Goal: Use online tool/utility

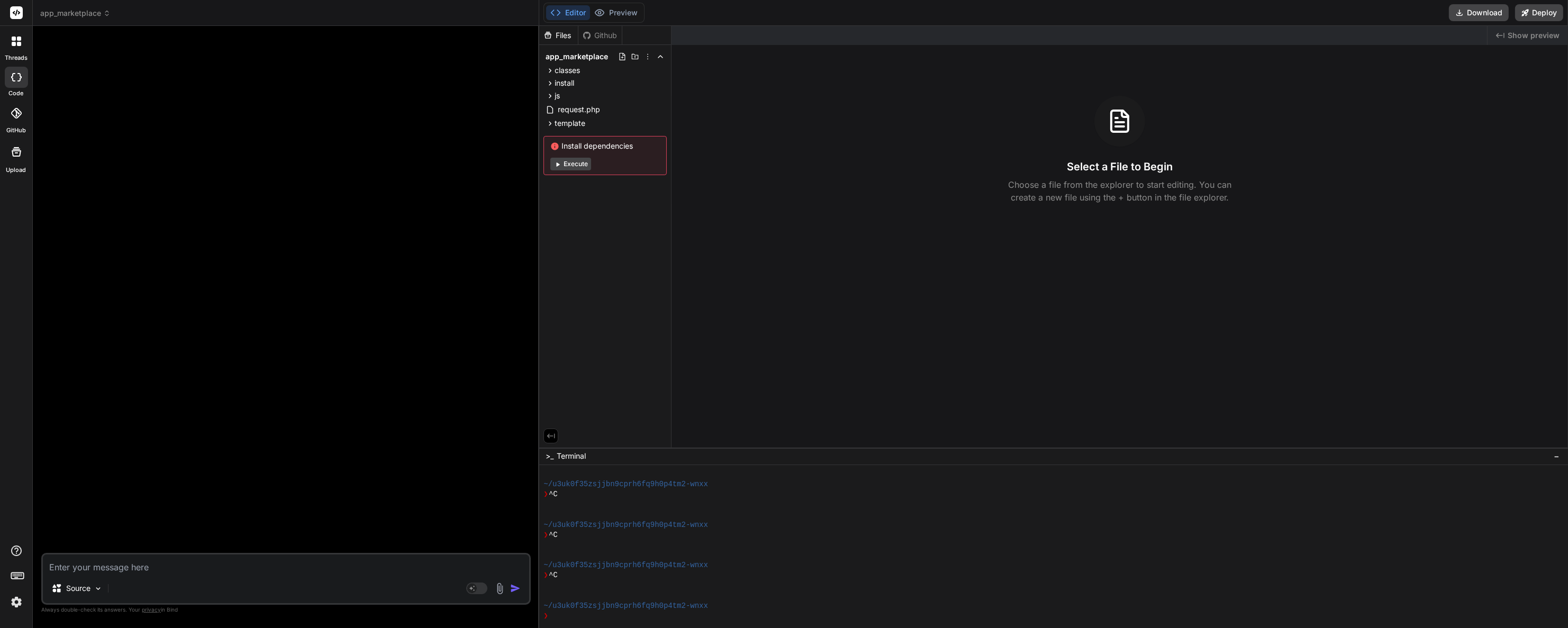
scroll to position [51, 0]
click at [13, 601] on img at bounding box center [16, 602] width 18 height 18
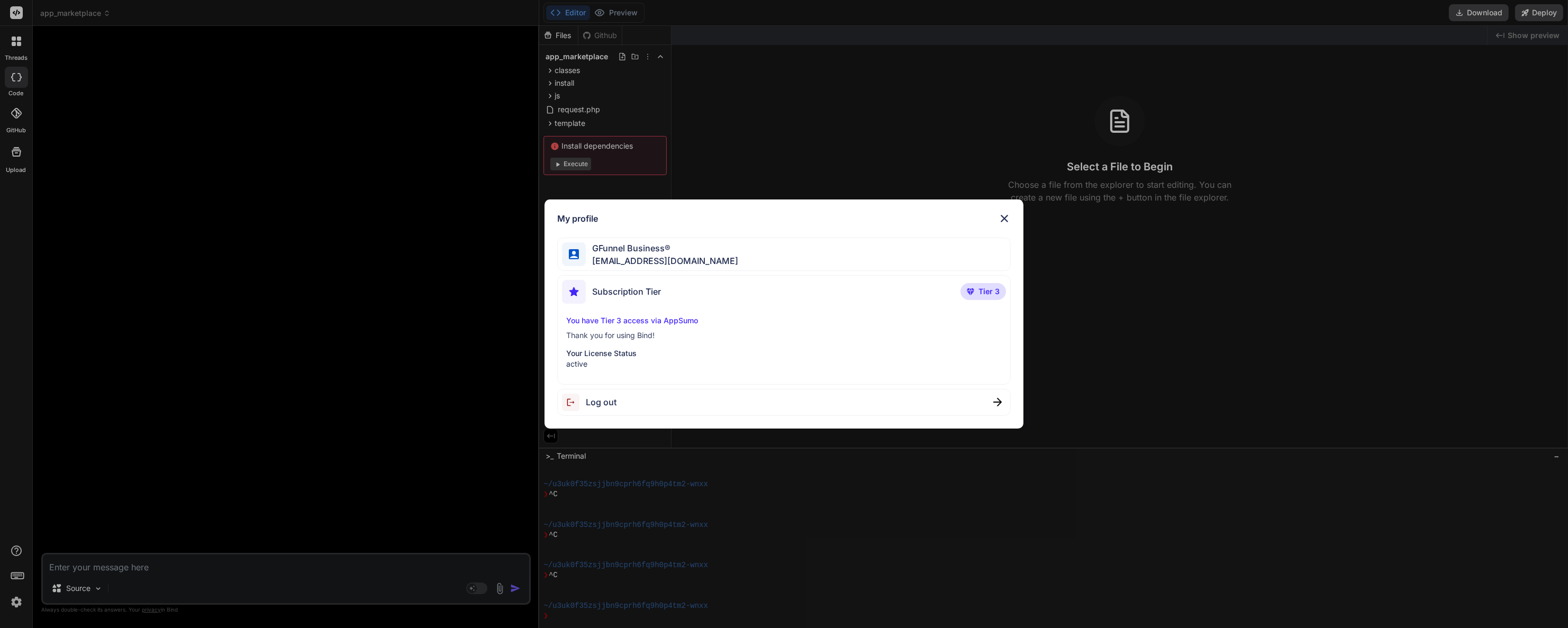
click at [637, 330] on p "Thank you for using Bind!" at bounding box center [784, 335] width 436 height 10
click at [640, 318] on p "You have Tier 3 access via AppSumo" at bounding box center [784, 320] width 436 height 10
click at [987, 290] on span "Tier 3" at bounding box center [989, 291] width 21 height 10
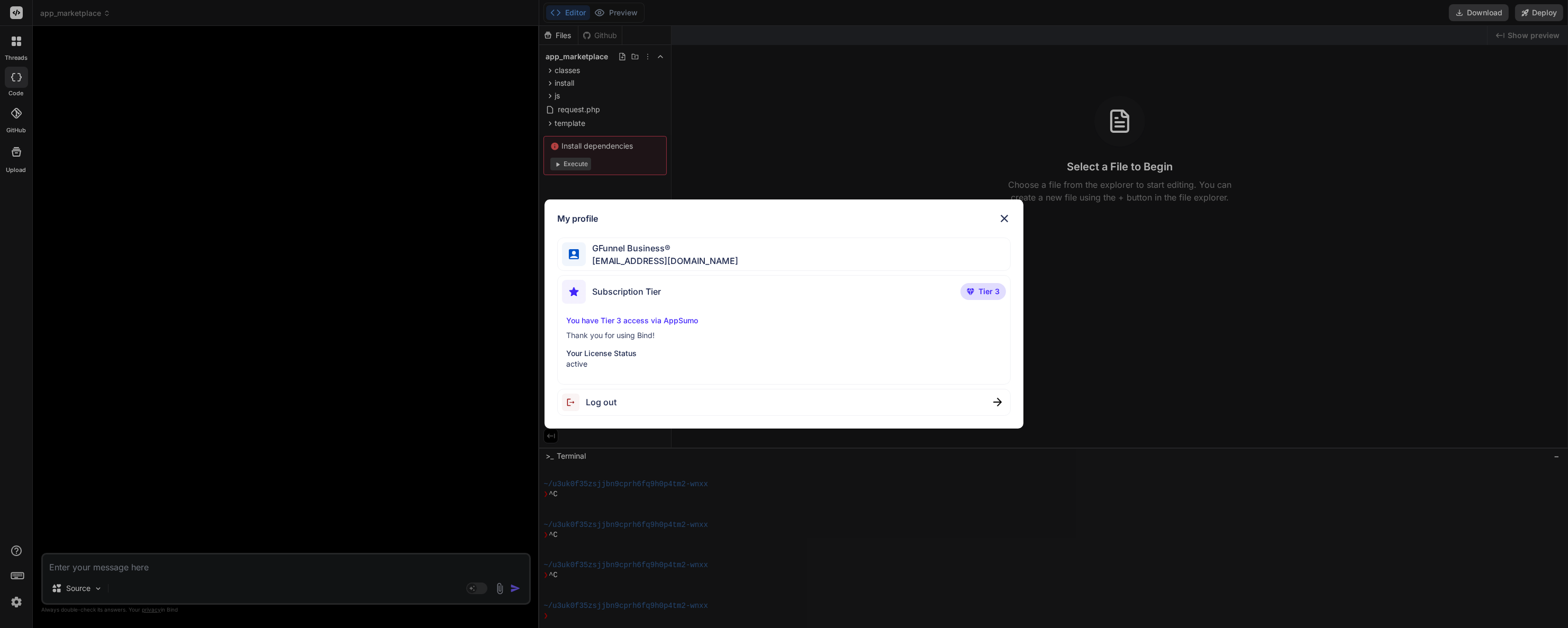
drag, startPoint x: 987, startPoint y: 290, endPoint x: 889, endPoint y: 285, distance: 98.1
click at [945, 285] on div "Subscription Tier Tier 3" at bounding box center [783, 294] width 444 height 28
drag, startPoint x: 739, startPoint y: 292, endPoint x: 682, endPoint y: 295, distance: 57.1
click at [729, 296] on div "Subscription Tier Tier 3" at bounding box center [783, 294] width 444 height 28
click at [626, 294] on span "Subscription Tier" at bounding box center [626, 291] width 69 height 13
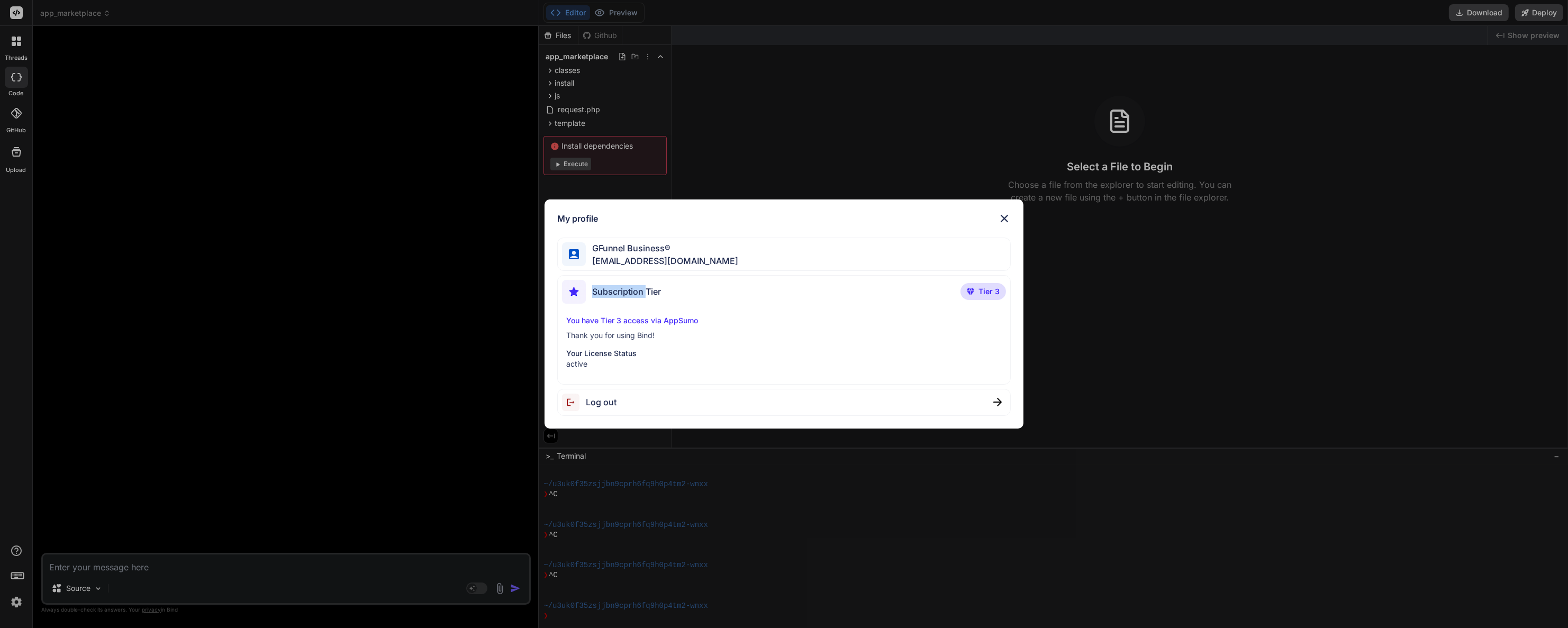
click at [626, 294] on span "Subscription Tier" at bounding box center [626, 291] width 69 height 13
drag, startPoint x: 627, startPoint y: 294, endPoint x: 586, endPoint y: 294, distance: 41.0
click at [586, 294] on div "Subscription Tier" at bounding box center [611, 291] width 99 height 24
click at [572, 294] on img at bounding box center [573, 291] width 24 height 24
click at [572, 292] on img at bounding box center [573, 291] width 24 height 24
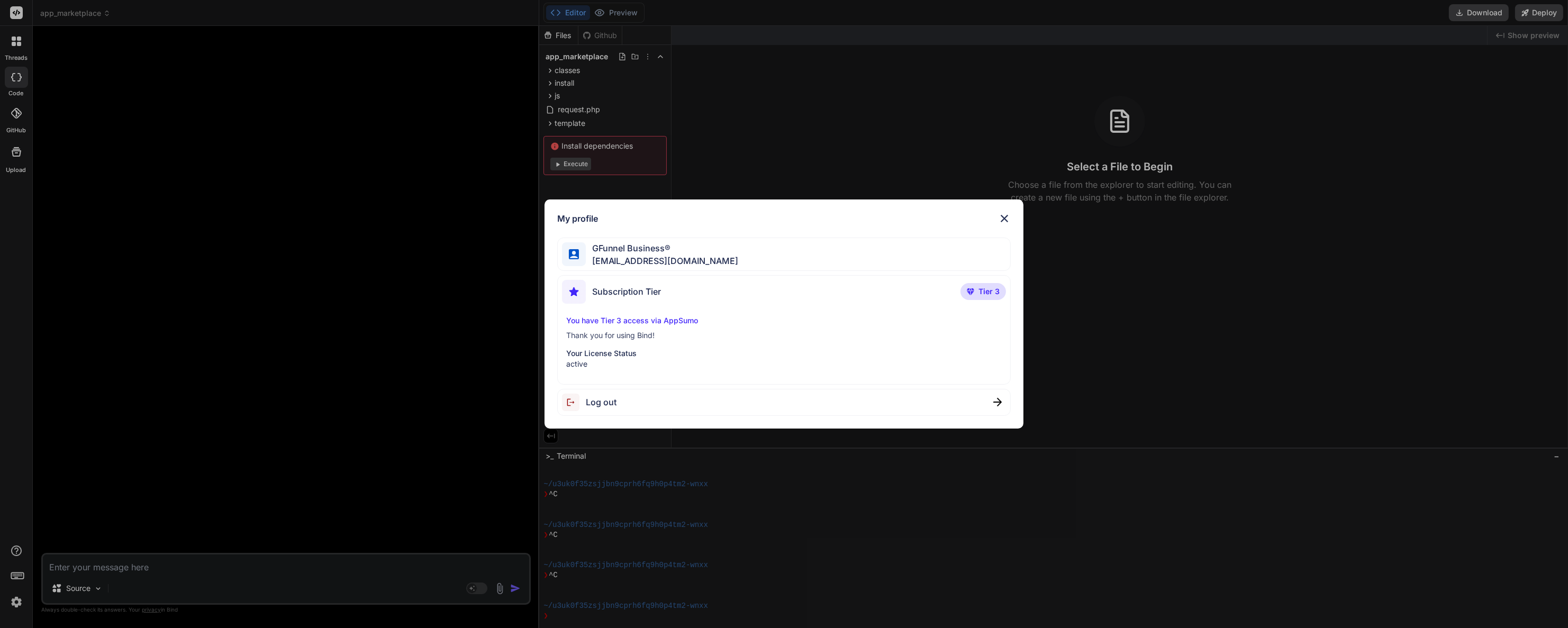
drag, startPoint x: 572, startPoint y: 292, endPoint x: 720, endPoint y: 296, distance: 148.1
click at [703, 292] on div "Subscription Tier Tier 3" at bounding box center [783, 294] width 444 height 28
click at [1001, 216] on img at bounding box center [1004, 218] width 13 height 13
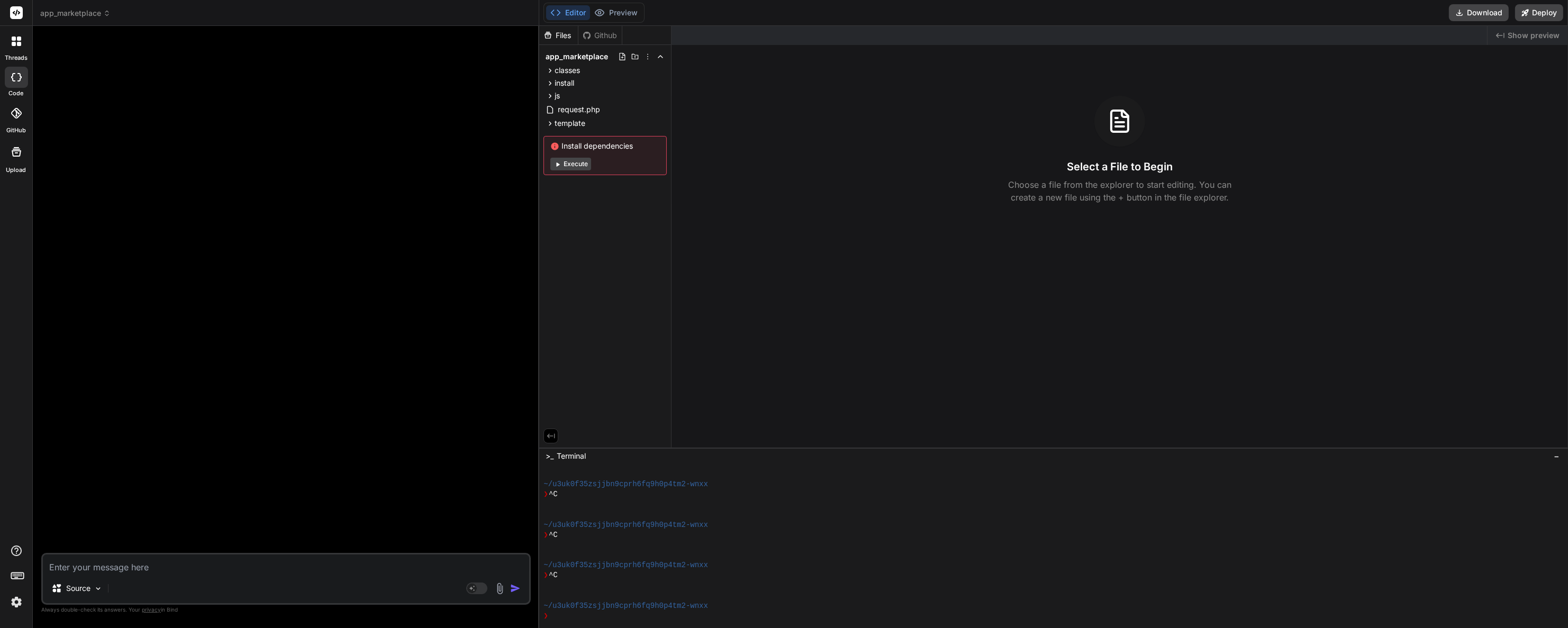
click at [19, 159] on div at bounding box center [16, 152] width 26 height 26
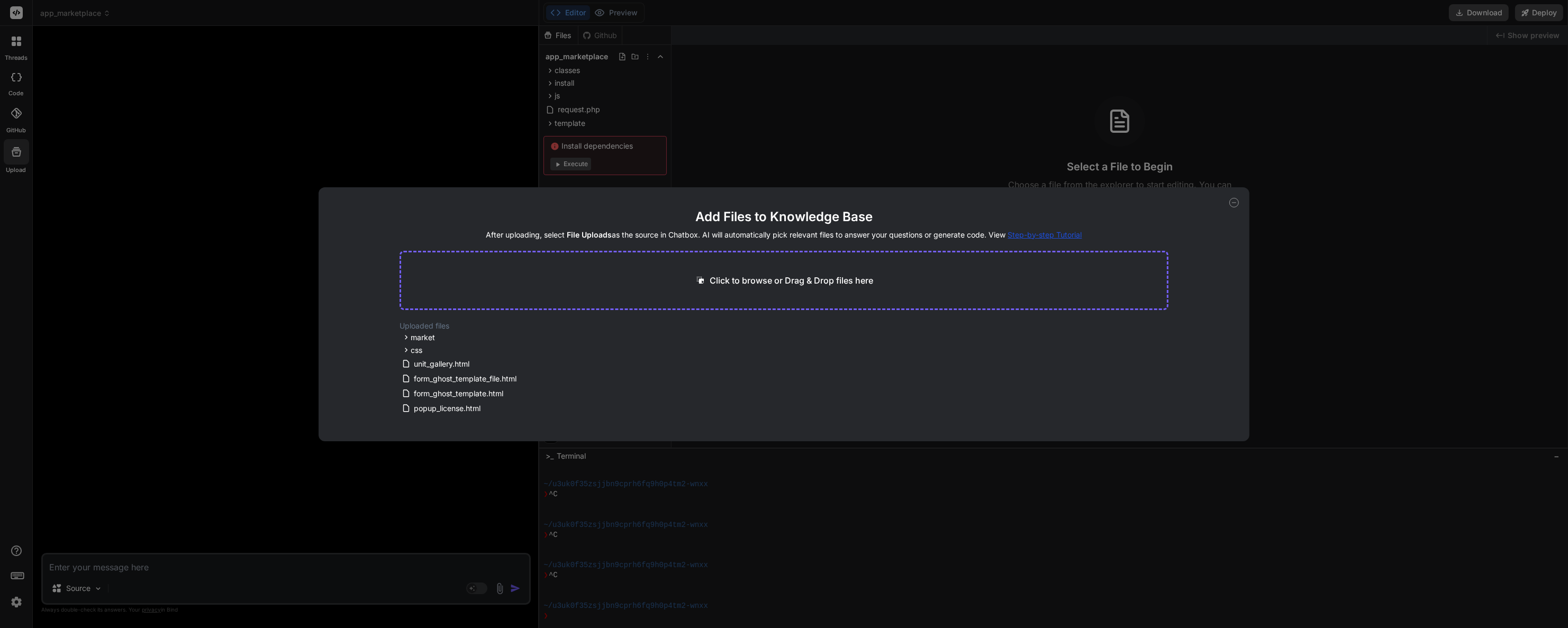
click at [1241, 195] on div "Add Files to Knowledge Base After uploading, select File Uploads as the source …" at bounding box center [783, 314] width 931 height 254
click at [1234, 203] on icon at bounding box center [1234, 203] width 10 height 10
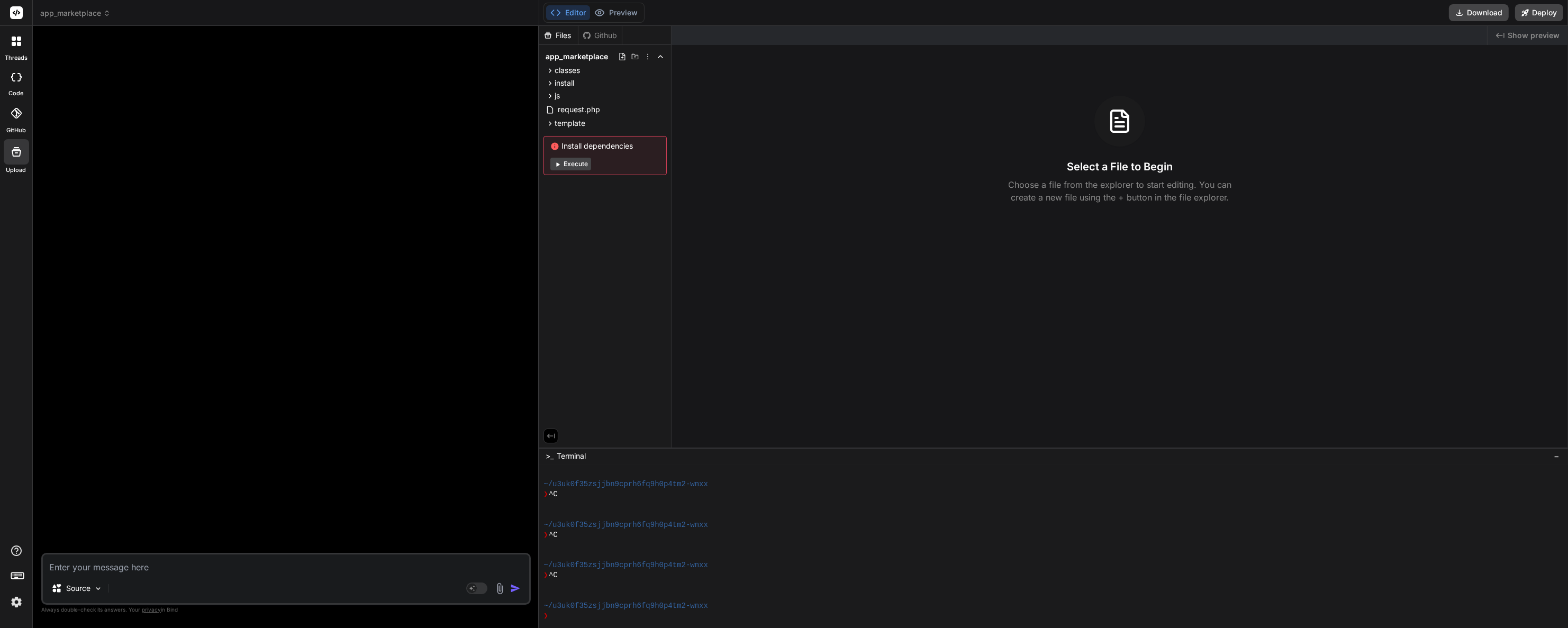
click at [17, 15] on rect at bounding box center [16, 12] width 13 height 13
click at [17, 40] on icon at bounding box center [19, 38] width 4 height 4
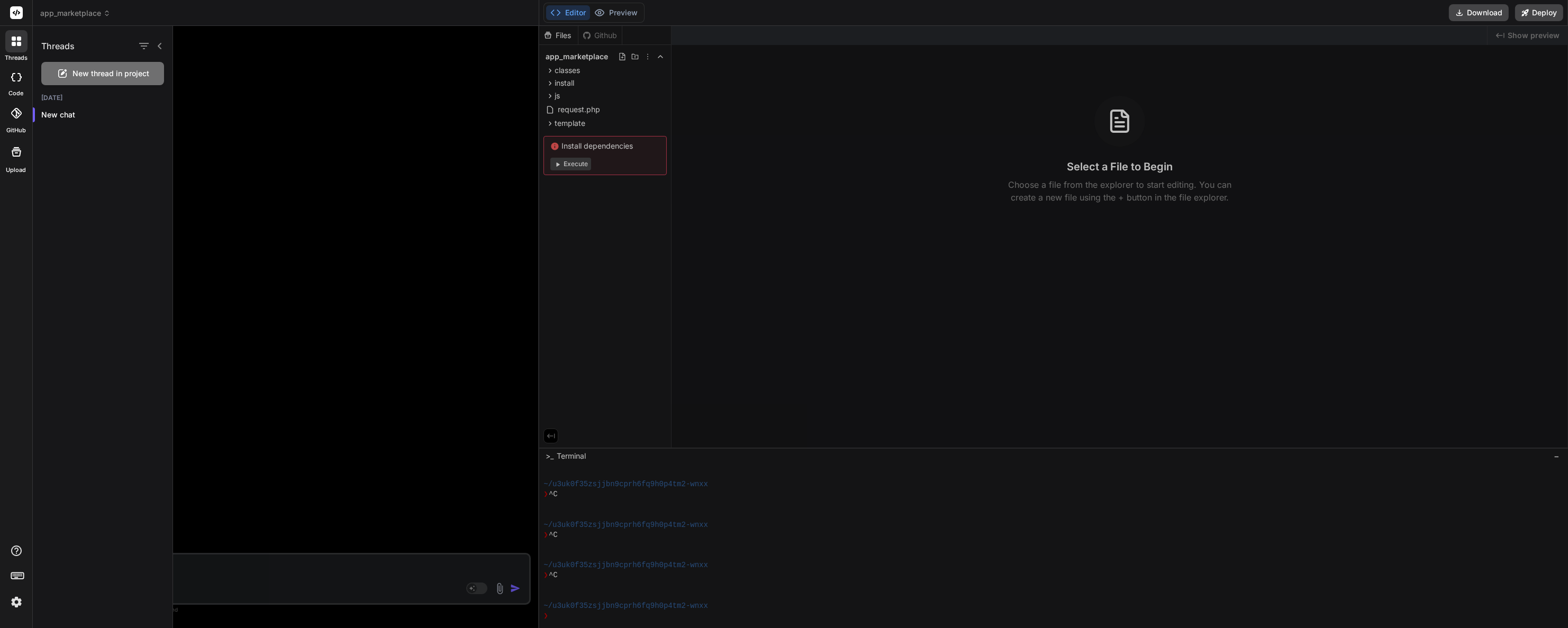
click at [9, 72] on div at bounding box center [16, 77] width 23 height 21
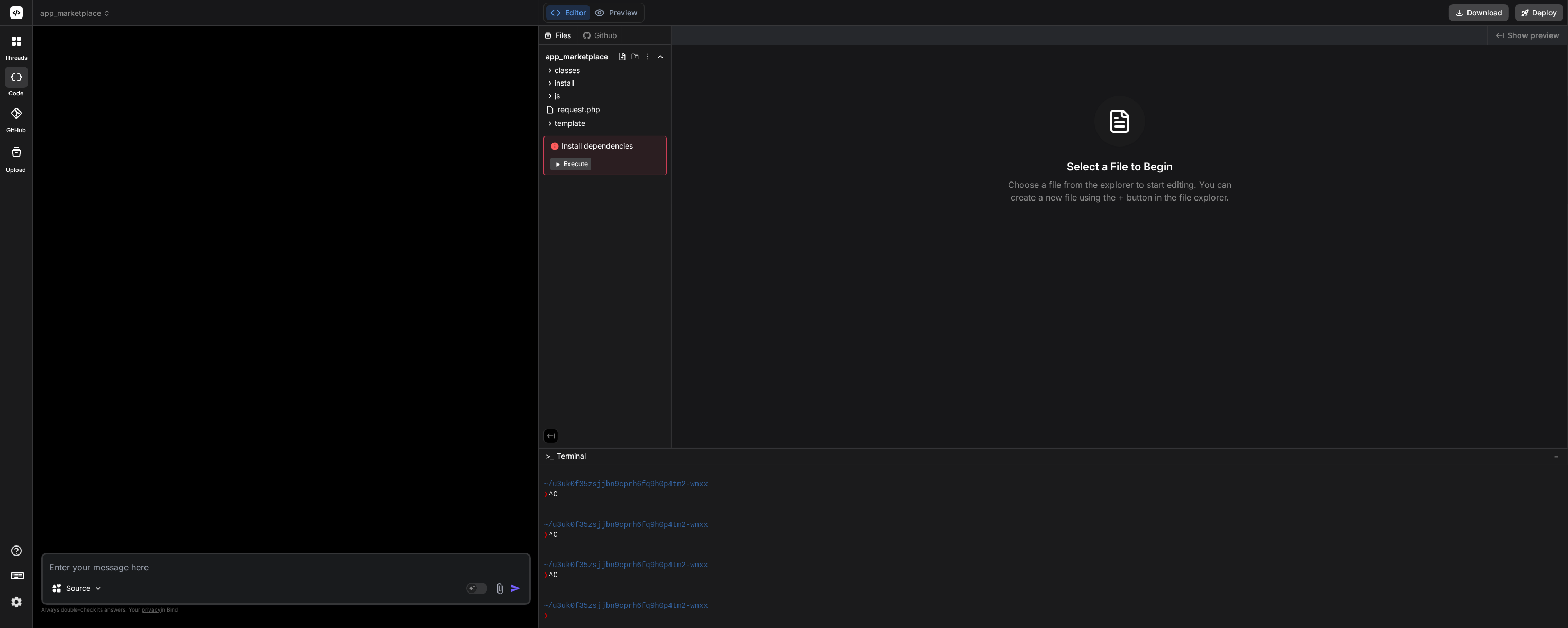
click at [9, 73] on div at bounding box center [16, 77] width 23 height 21
type textarea "x"
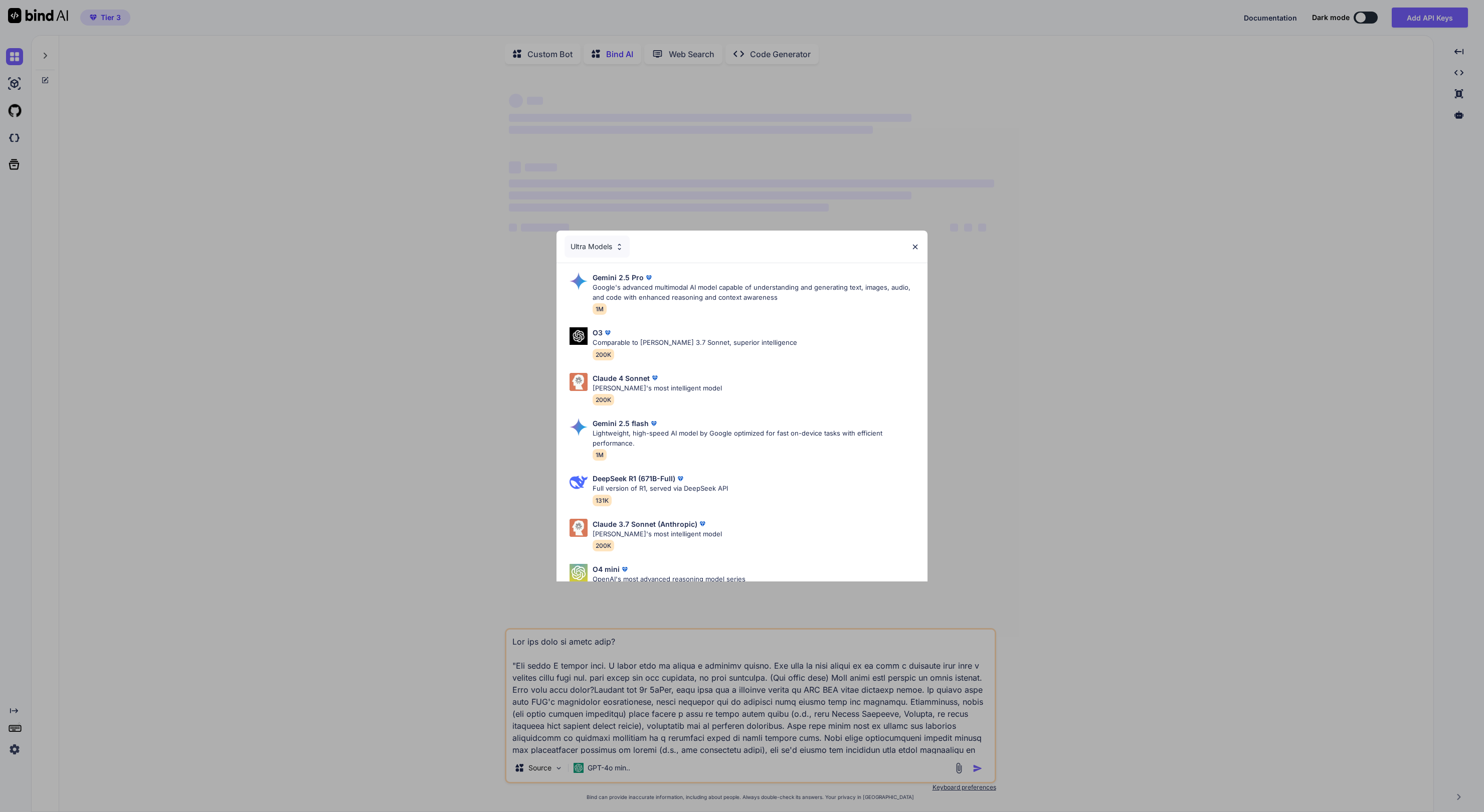
type textarea "x"
click at [448, 297] on div "Ultra Models Gemini 2.5 Pro Google's advanced multimodal AI model capable of un…" at bounding box center [742, 406] width 1484 height 812
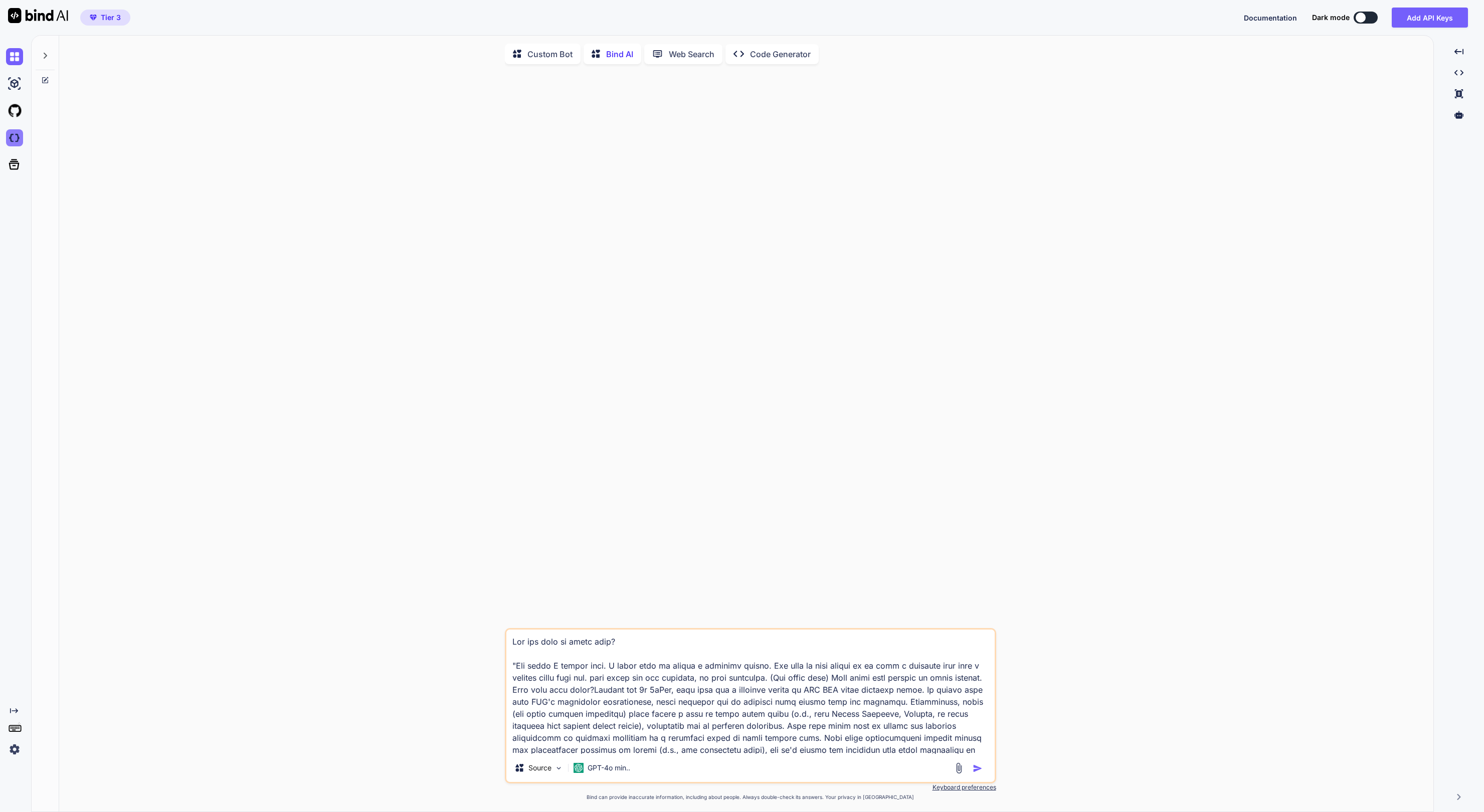
click at [20, 146] on img at bounding box center [14, 138] width 17 height 17
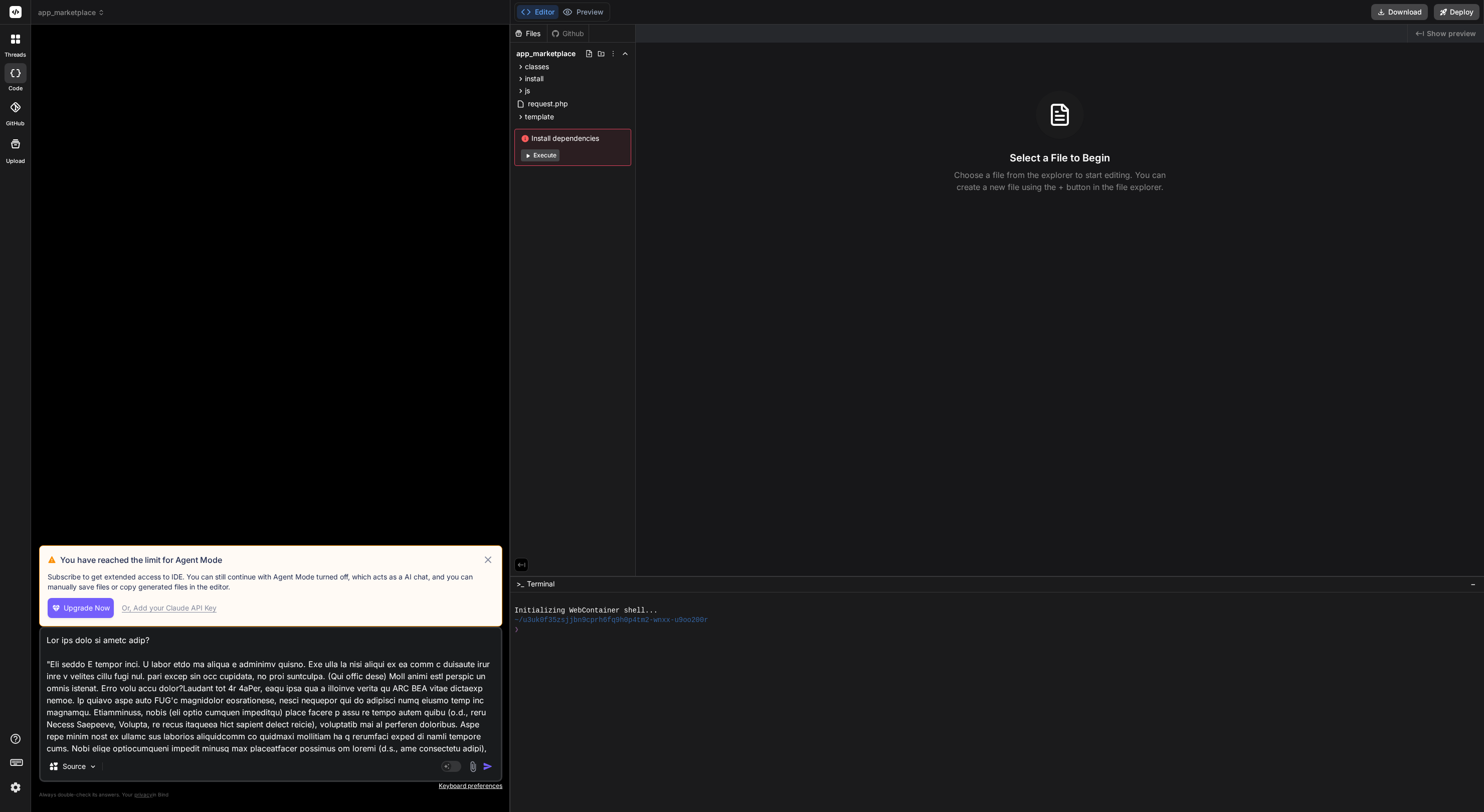
click at [324, 612] on div "Upgrade Now Or, Add your Claude API Key" at bounding box center [271, 608] width 446 height 20
click at [163, 611] on div "Or, Add your Claude API Key" at bounding box center [169, 608] width 95 height 10
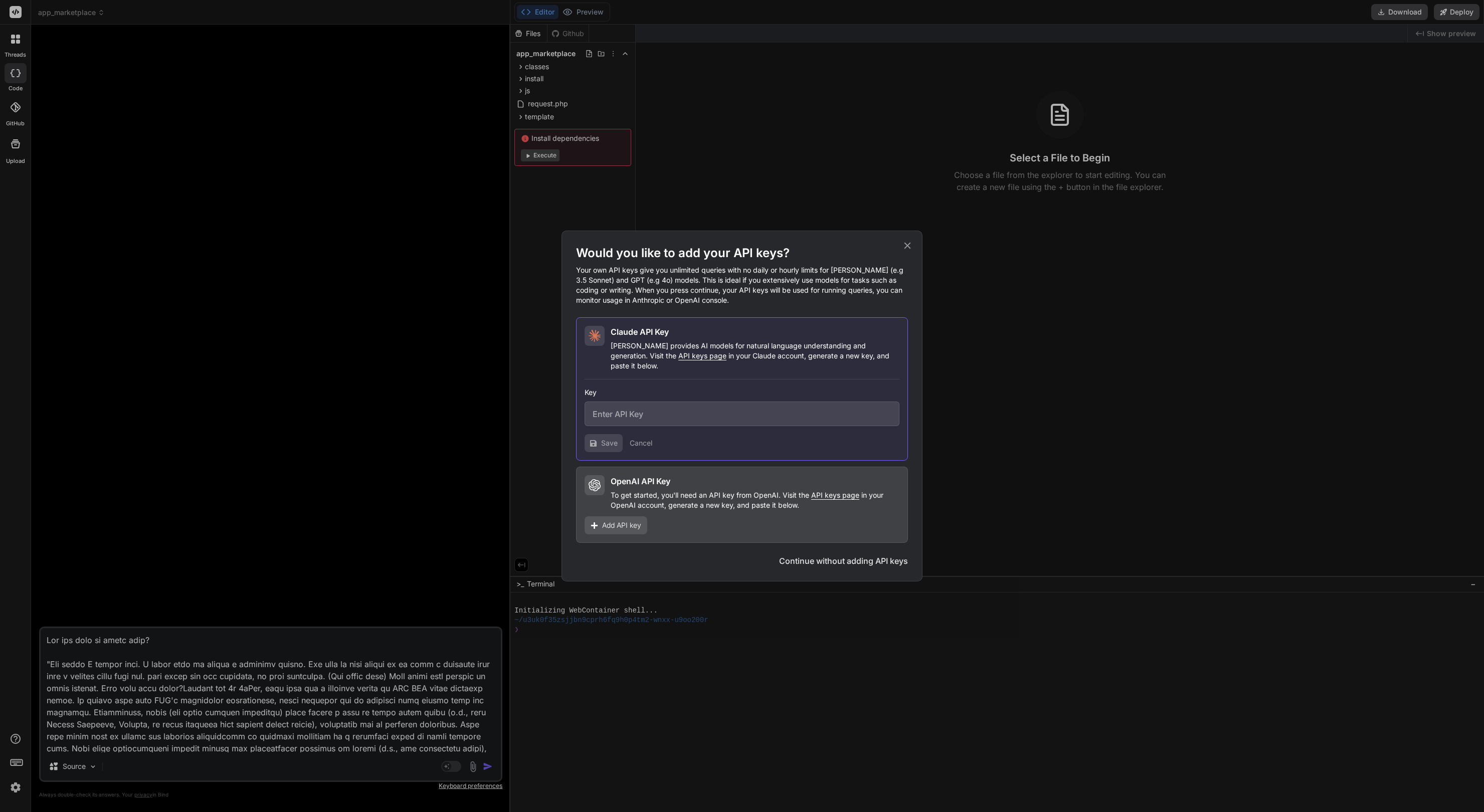
click at [629, 406] on input "text" at bounding box center [742, 413] width 315 height 25
click at [908, 250] on icon at bounding box center [907, 245] width 11 height 11
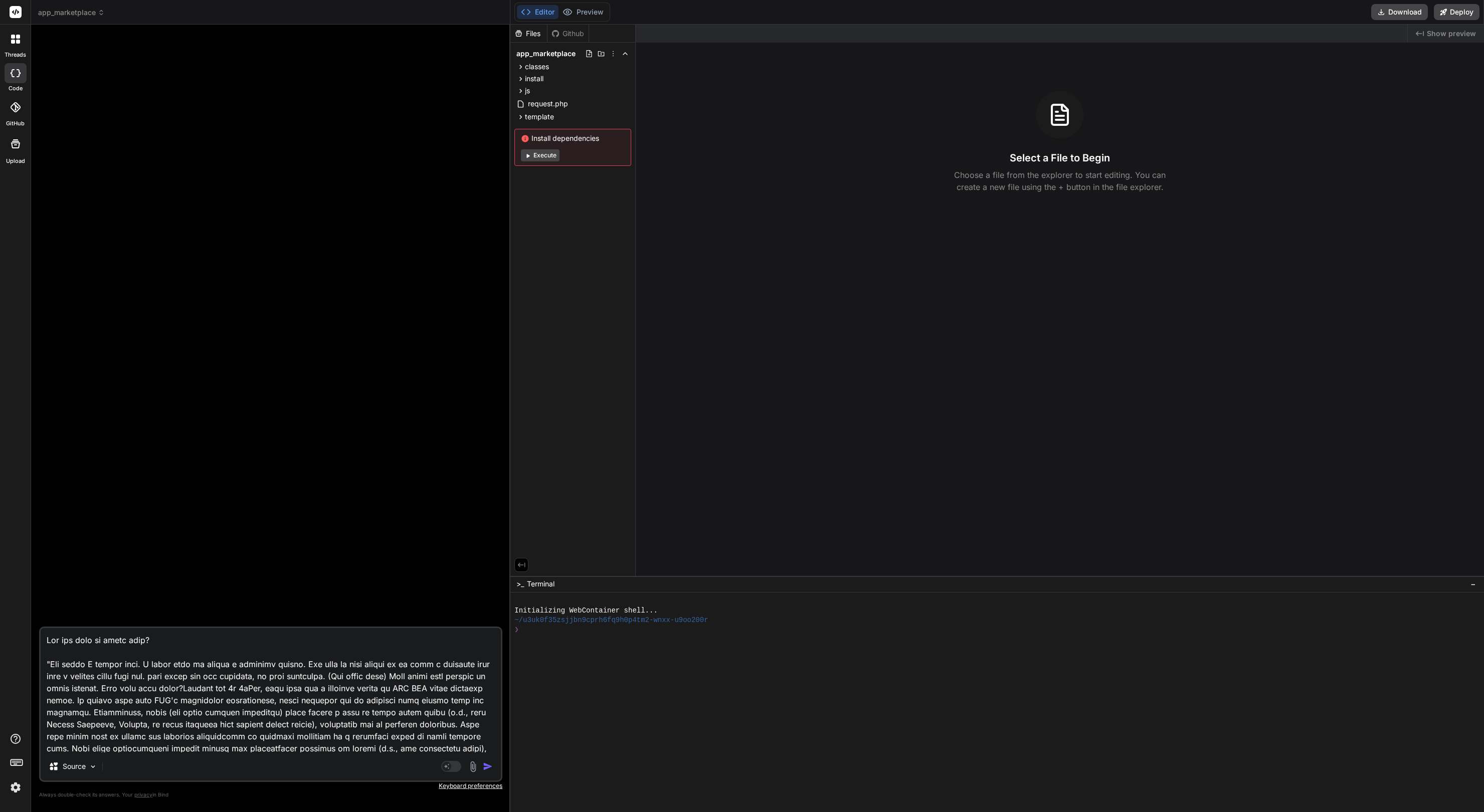
click at [76, 17] on header "app_marketplace Created with Pixso." at bounding box center [270, 12] width 479 height 25
click at [81, 11] on span "app_marketplace" at bounding box center [72, 12] width 67 height 10
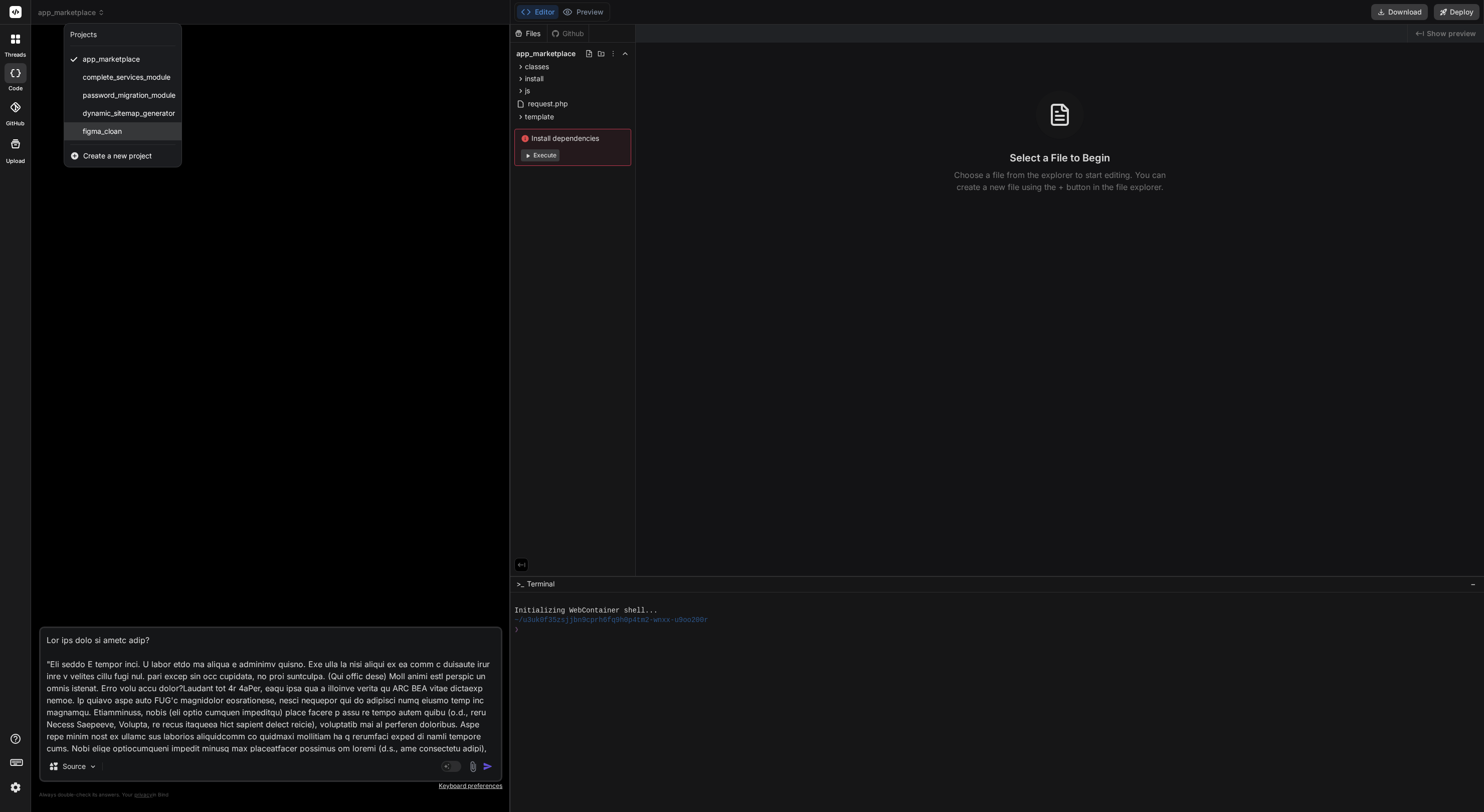
click at [114, 129] on span "figma_cloan" at bounding box center [102, 131] width 39 height 10
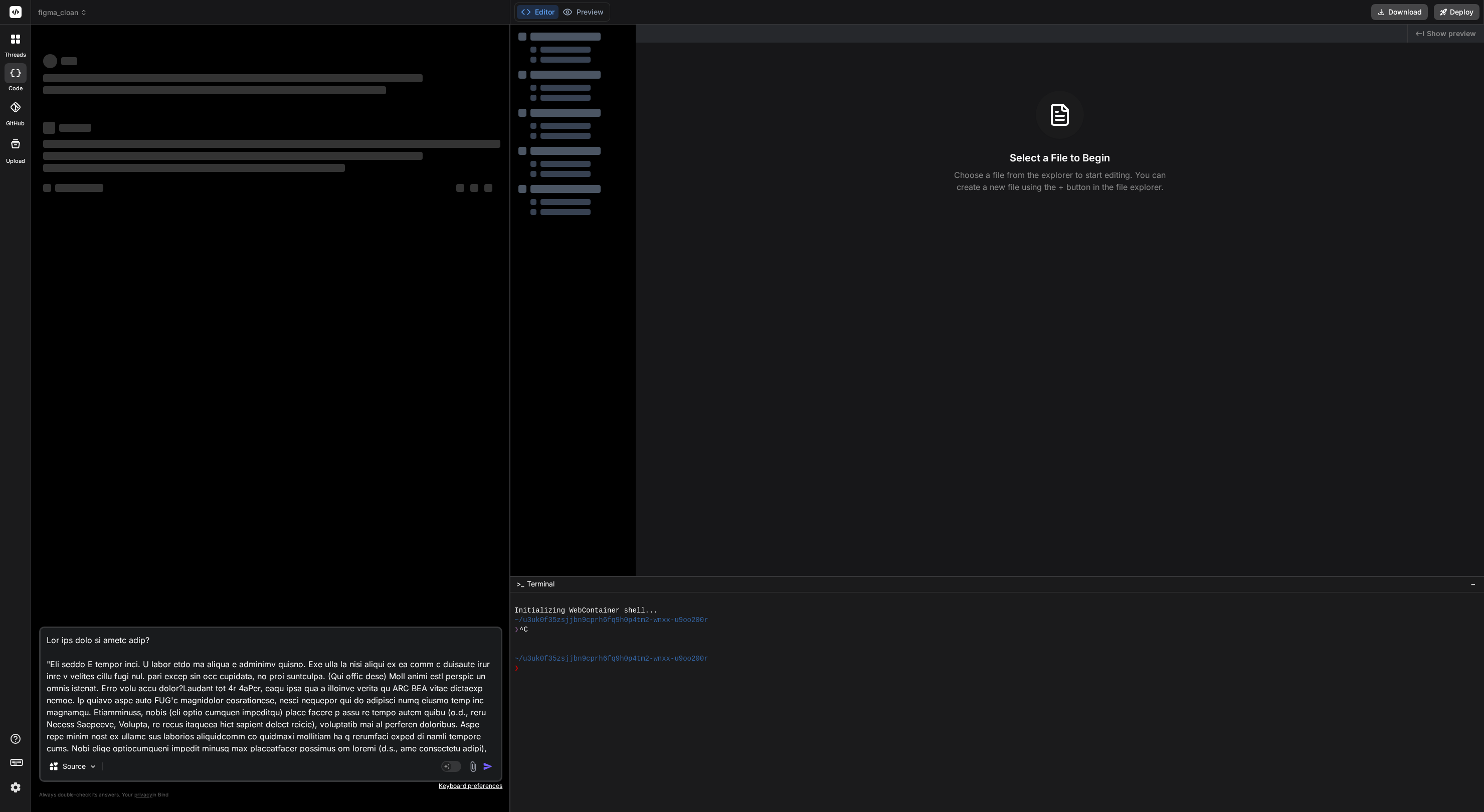
type textarea "x"
